Goal: Share content: Share content

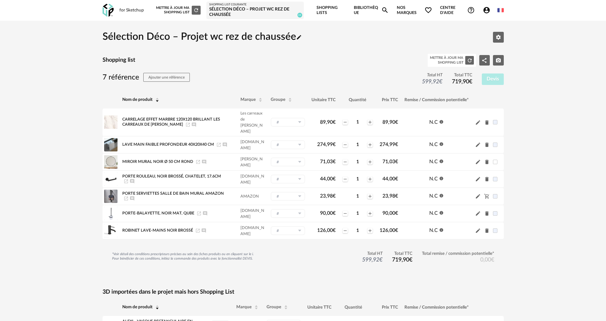
scroll to position [32, 0]
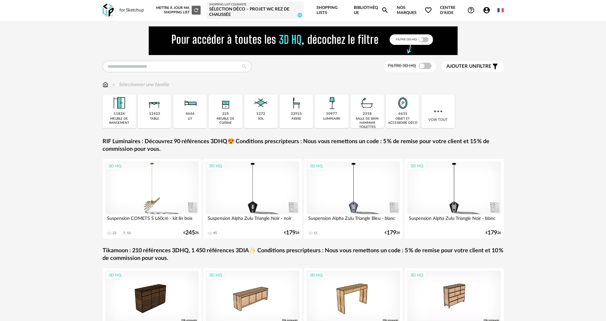
click at [255, 10] on div "Sélection Déco – Projet wc rez de chaussée" at bounding box center [255, 12] width 92 height 11
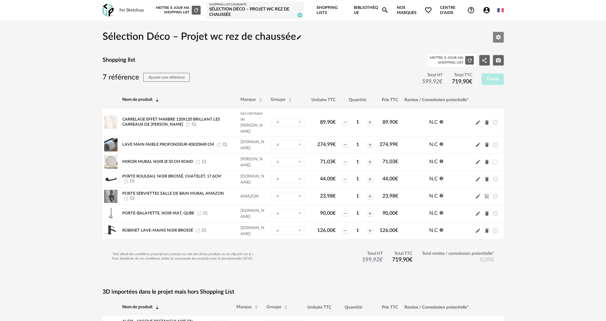
click at [499, 36] on icon "Editer les paramètres" at bounding box center [498, 37] width 5 height 5
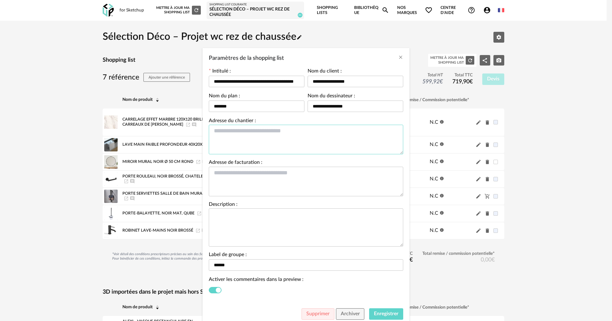
click at [278, 140] on textarea "Paramètres de la shopping list" at bounding box center [306, 140] width 194 height 30
click at [279, 131] on textarea "Paramètres de la shopping list" at bounding box center [306, 140] width 194 height 30
type textarea "*"
type textarea "**********"
click at [270, 181] on textarea "Paramètres de la shopping list" at bounding box center [306, 182] width 194 height 30
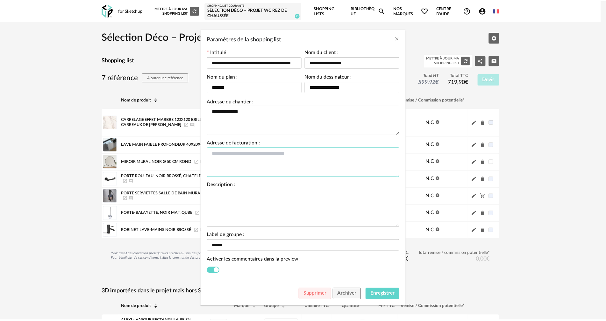
scroll to position [21, 0]
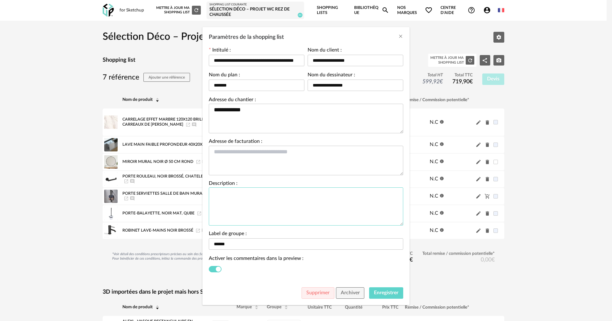
click at [267, 193] on textarea "Paramètres de la shopping list" at bounding box center [306, 207] width 194 height 38
click at [235, 244] on input "******" at bounding box center [306, 244] width 194 height 11
click at [391, 294] on span "Enregistrer" at bounding box center [386, 293] width 25 height 5
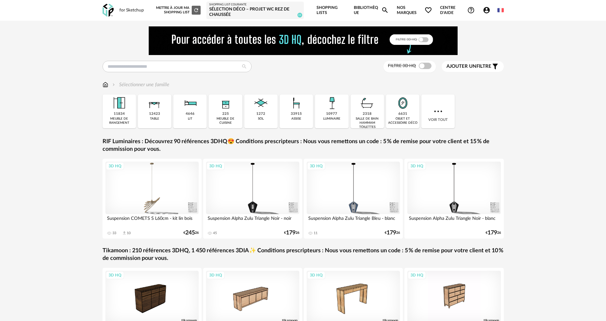
click at [241, 12] on div "Sélection Déco – Projet wc rez de chaussée" at bounding box center [255, 12] width 92 height 11
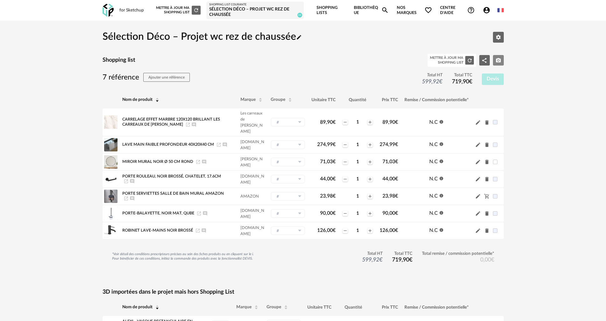
click at [498, 61] on icon "Camera icon" at bounding box center [499, 61] width 6 height 6
click at [359, 54] on div "Shopping list Mettre à jour ma Shopping List Refresh icon Share Variant icon Ca…" at bounding box center [303, 60] width 401 height 13
click at [484, 61] on icon "Share Variant icon" at bounding box center [485, 61] width 6 height 6
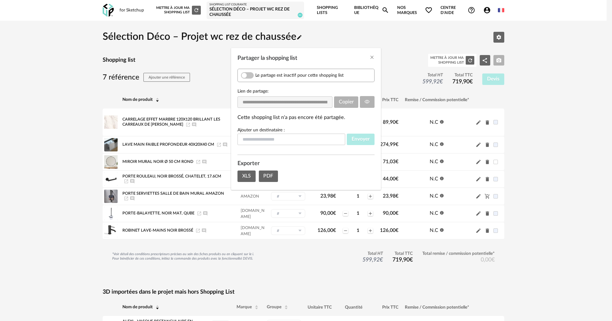
click at [260, 75] on span "Le partage est inactif pour cette shopping list" at bounding box center [299, 76] width 88 height 6
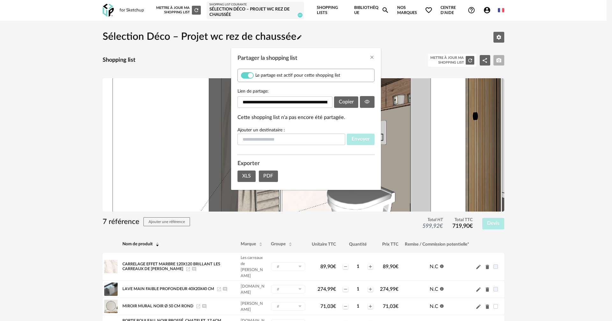
click at [368, 55] on div "Partager la shopping list" at bounding box center [306, 56] width 150 height 17
click at [370, 58] on icon "Close" at bounding box center [371, 57] width 5 height 5
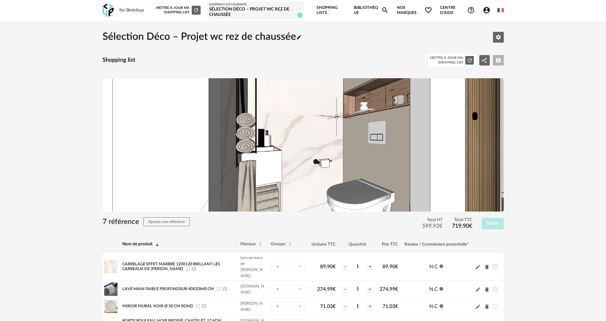
click at [232, 94] on img at bounding box center [303, 144] width 401 height 133
click at [268, 105] on img at bounding box center [303, 144] width 401 height 133
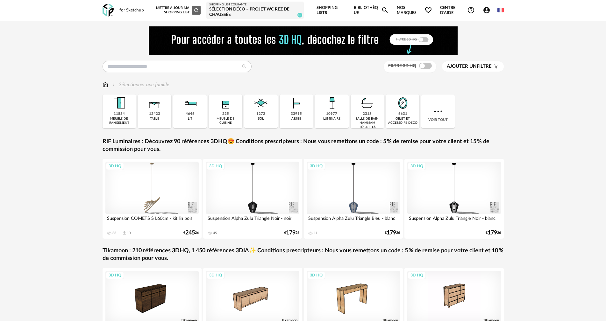
click at [259, 9] on div "Sélection Déco – Projet wc rez de chaussée" at bounding box center [255, 12] width 92 height 11
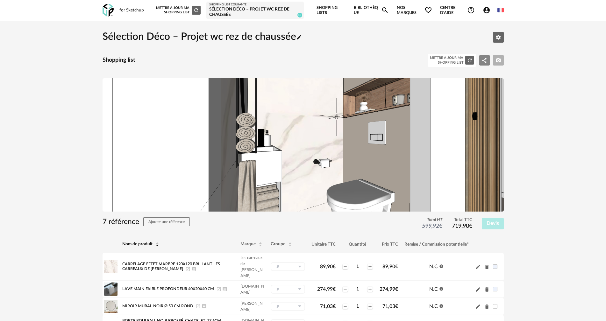
click at [487, 60] on icon "Share Variant icon" at bounding box center [485, 61] width 6 height 6
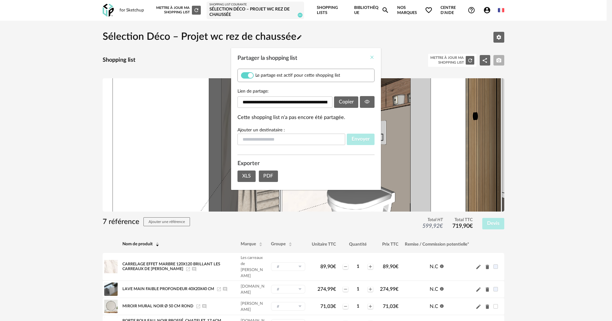
click at [372, 59] on icon "Close" at bounding box center [371, 57] width 5 height 5
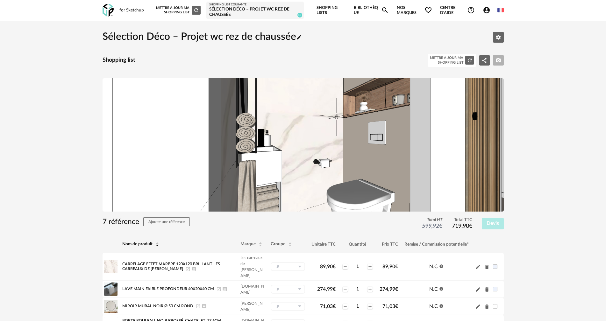
click at [277, 37] on h2 "Sélection Déco – Projet wc rez de chaussée Pencil icon" at bounding box center [202, 37] width 199 height 13
click at [299, 37] on icon "Pencil icon" at bounding box center [299, 37] width 6 height 6
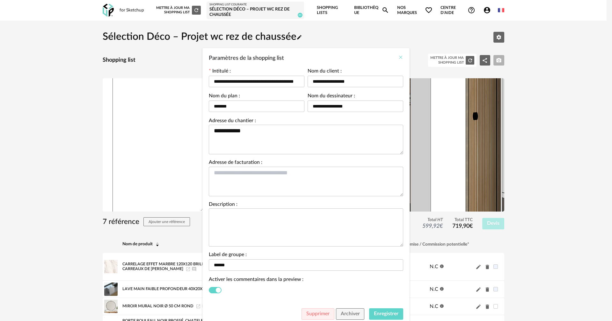
click at [398, 56] on icon "Close" at bounding box center [400, 57] width 5 height 5
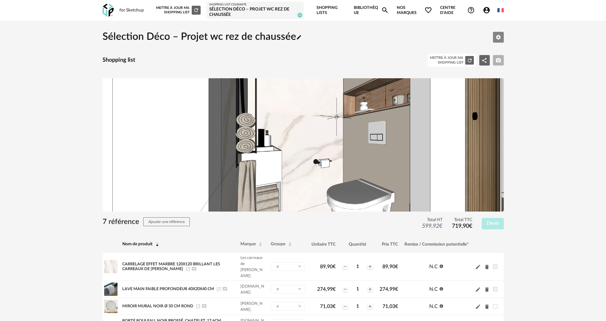
click at [496, 38] on icon "Editer les paramètres" at bounding box center [498, 37] width 5 height 5
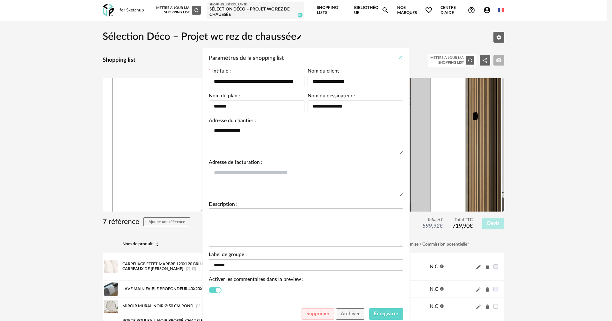
click at [398, 58] on icon "Close" at bounding box center [400, 57] width 5 height 5
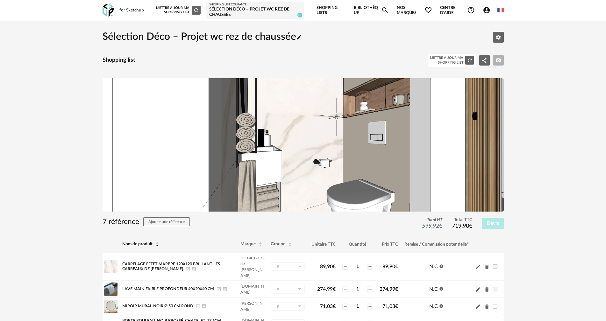
click at [355, 118] on img at bounding box center [303, 144] width 401 height 133
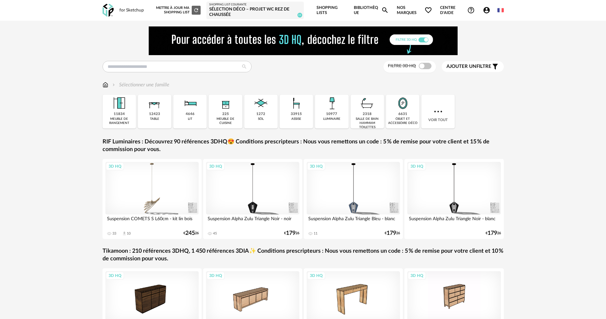
click at [263, 9] on div "Sélection Déco – Projet wc rez de chaussée" at bounding box center [255, 12] width 92 height 11
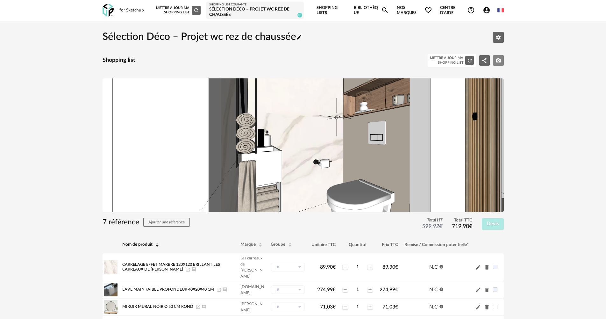
click at [500, 61] on icon "Camera icon" at bounding box center [498, 60] width 5 height 4
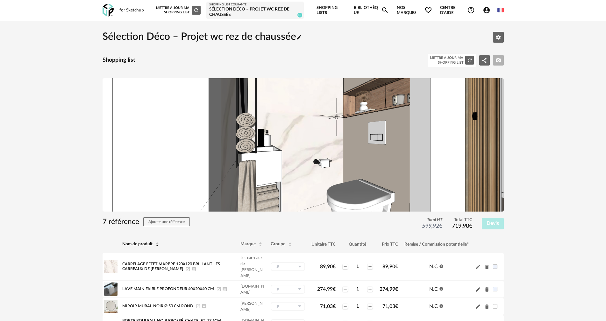
click at [320, 123] on img at bounding box center [303, 144] width 401 height 133
click at [396, 65] on div "Shopping list Mettre à jour ma Shopping List Refresh icon Share Variant icon Ca…" at bounding box center [303, 60] width 401 height 13
click at [357, 123] on img at bounding box center [303, 144] width 401 height 133
click at [376, 81] on img at bounding box center [303, 144] width 401 height 133
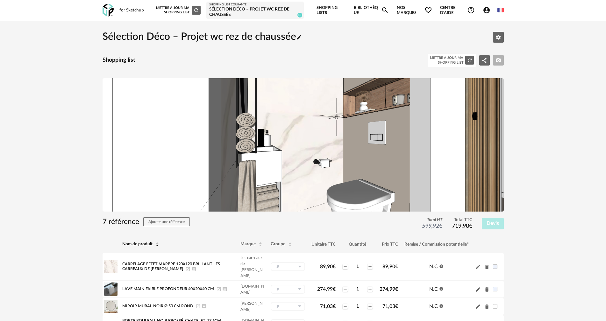
click at [341, 60] on div "Shopping list Mettre à jour ma Shopping List Refresh icon Share Variant icon Ca…" at bounding box center [303, 60] width 401 height 13
click at [486, 63] on icon "Share Variant icon" at bounding box center [485, 61] width 6 height 6
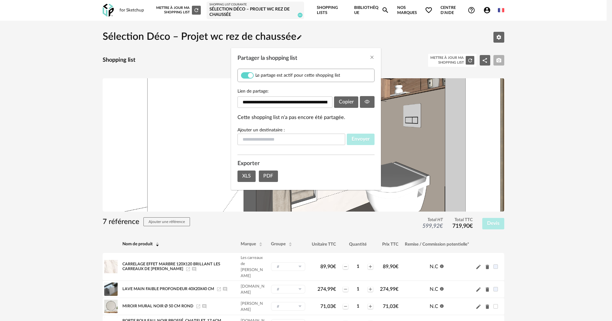
click at [369, 58] on div "Partager la shopping list" at bounding box center [306, 56] width 150 height 17
click at [371, 58] on icon "Close" at bounding box center [371, 57] width 5 height 5
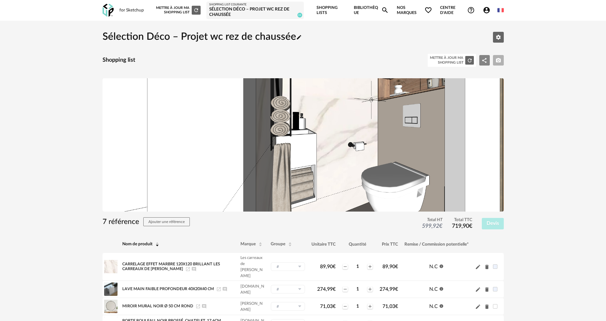
click at [485, 60] on icon "Share Variant icon" at bounding box center [485, 61] width 6 height 6
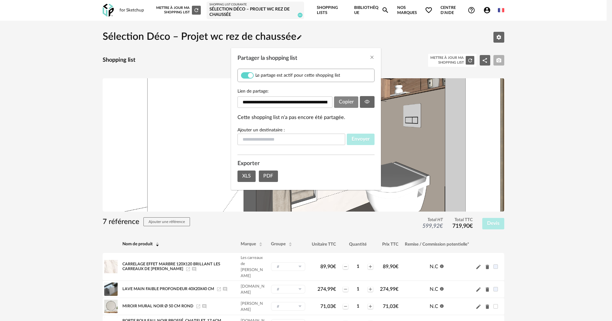
click at [345, 102] on span "Copier" at bounding box center [346, 101] width 15 height 5
click at [367, 103] on icon "Partager la shopping list" at bounding box center [366, 101] width 5 height 5
click at [373, 55] on icon "Close" at bounding box center [371, 57] width 5 height 5
